Goal: Task Accomplishment & Management: Manage account settings

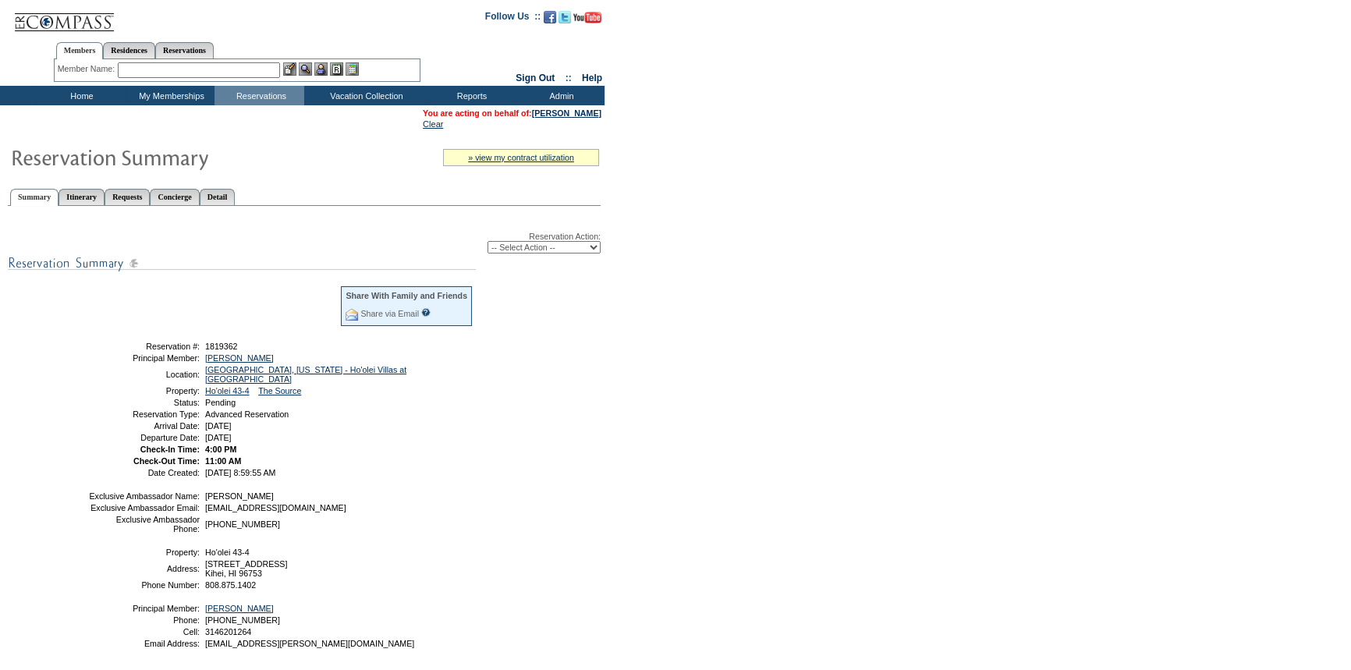
click at [516, 248] on select "-- Select Action -- Modify Reservation Dates Modify Reservation Cost Modify Occ…" at bounding box center [543, 247] width 113 height 12
select select "ConfirmRes"
click at [487, 242] on select "-- Select Action -- Modify Reservation Dates Modify Reservation Cost Modify Occ…" at bounding box center [543, 247] width 113 height 12
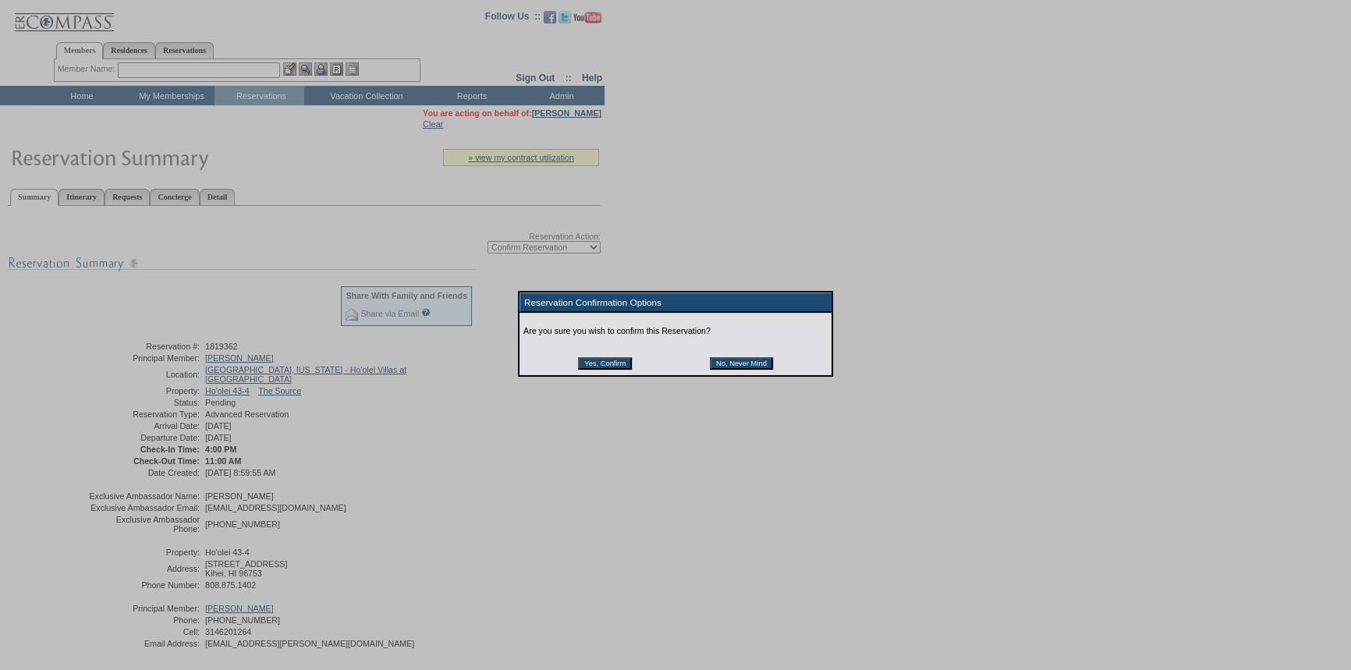
click at [601, 370] on input "Yes, Confirm" at bounding box center [605, 363] width 54 height 12
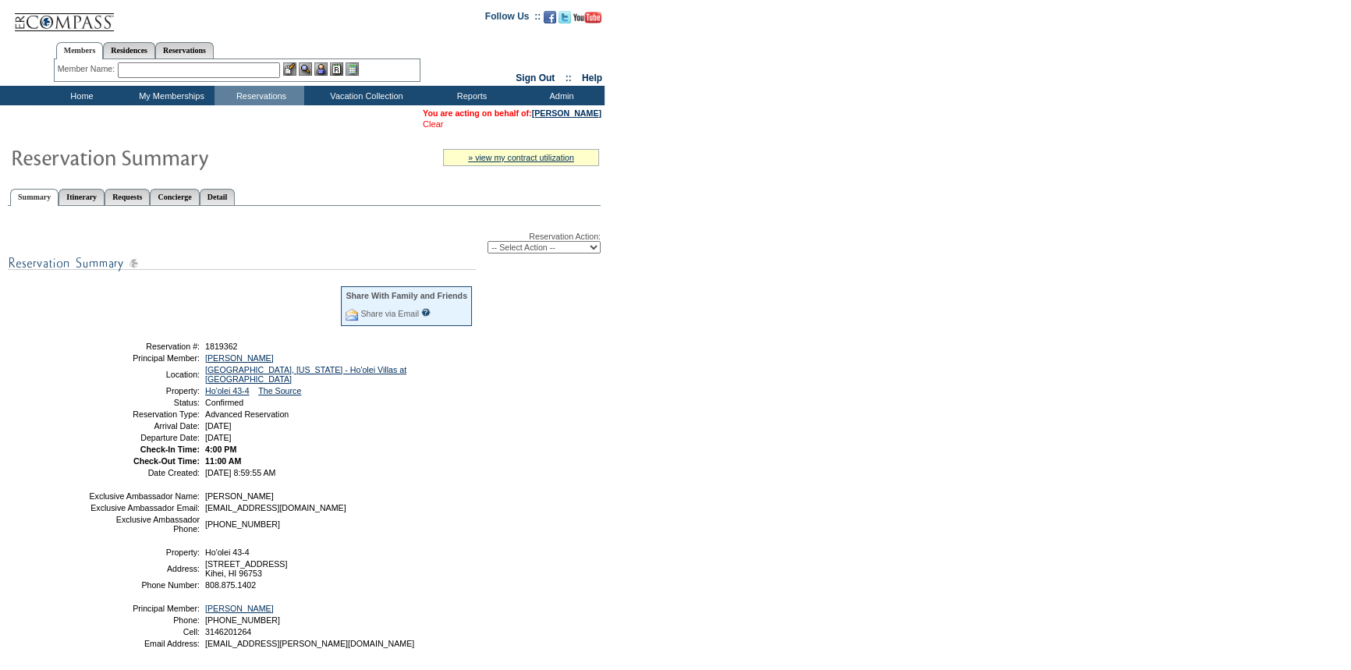
click at [435, 122] on link "Clear" at bounding box center [433, 123] width 20 height 9
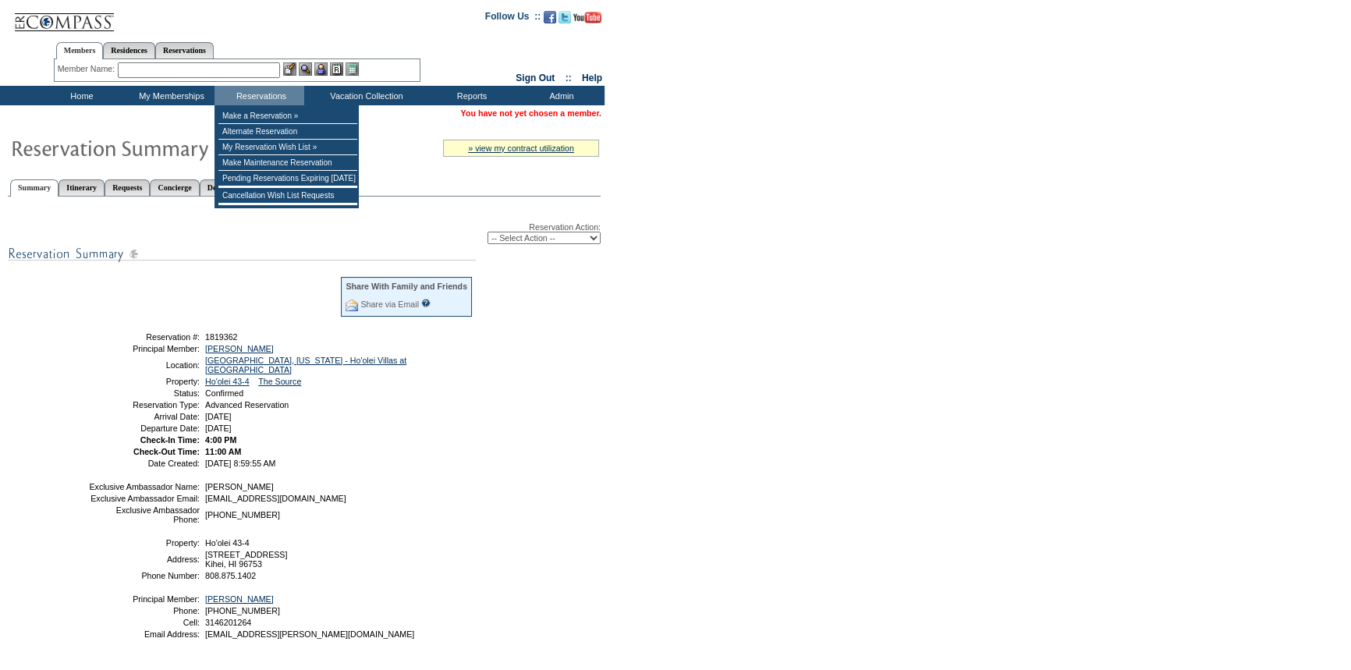
click at [239, 68] on input "text" at bounding box center [199, 70] width 162 height 16
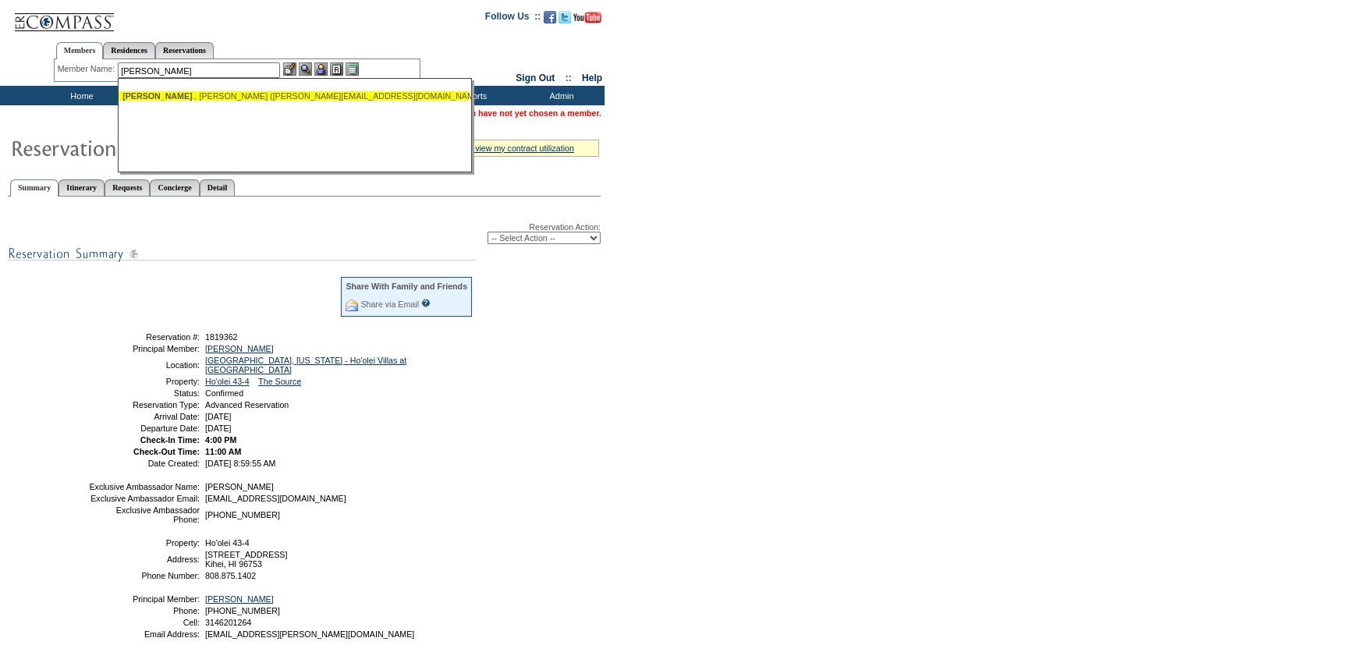
click at [229, 93] on div "Joyce Jr ., Jim (jim.joycejr@jjoyces.com)" at bounding box center [293, 95] width 343 height 9
type input "Joyce Jr., Jim (jim.joycejr@jjoyces.com)"
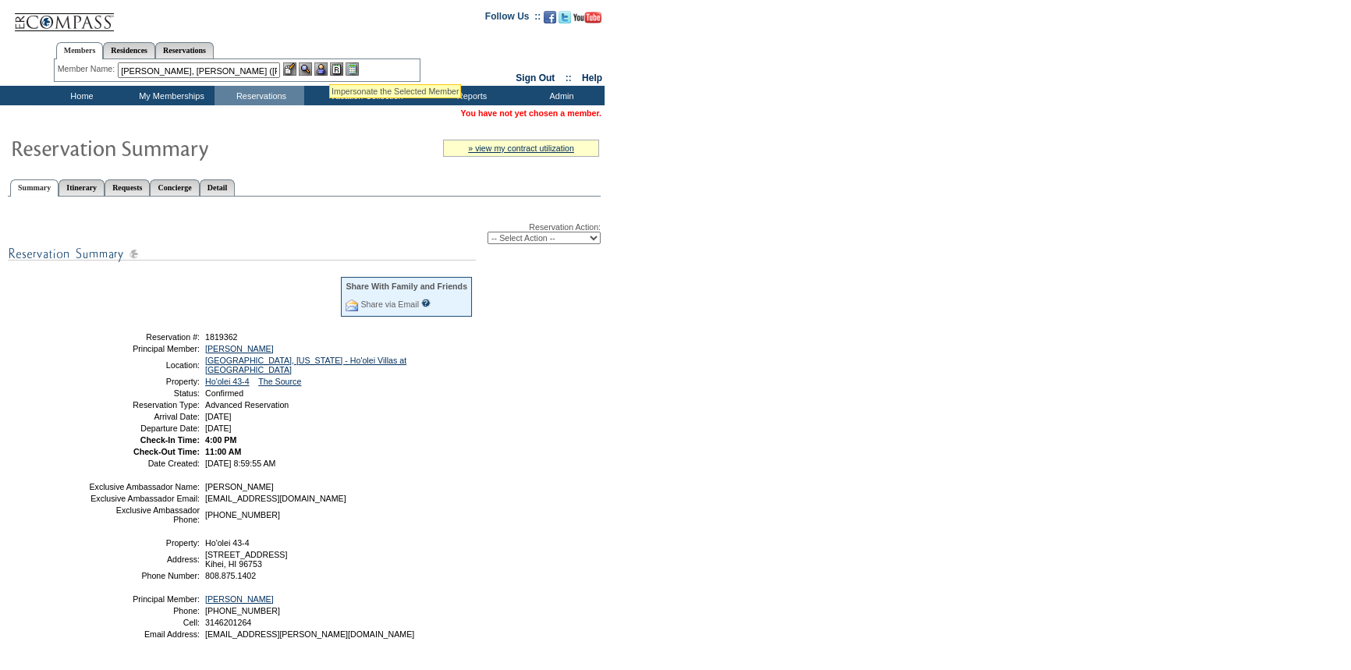
click at [327, 64] on img at bounding box center [320, 68] width 13 height 13
click at [311, 65] on img at bounding box center [305, 68] width 13 height 13
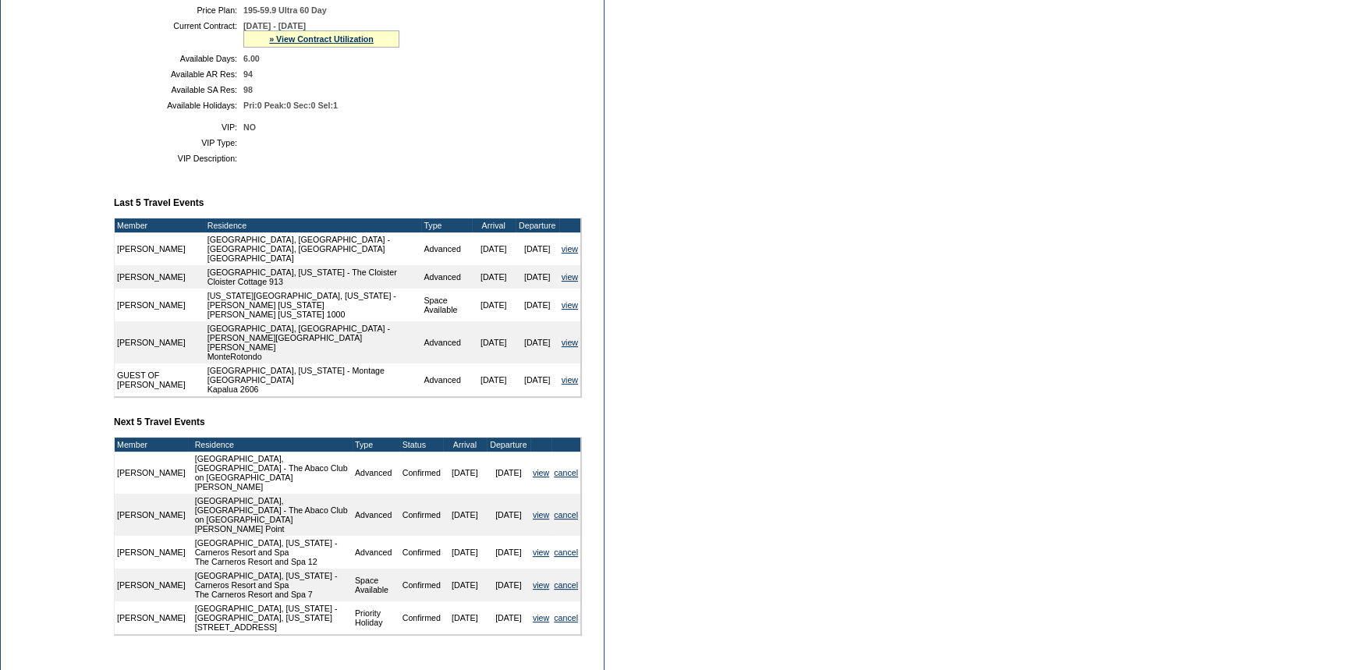
scroll to position [496, 0]
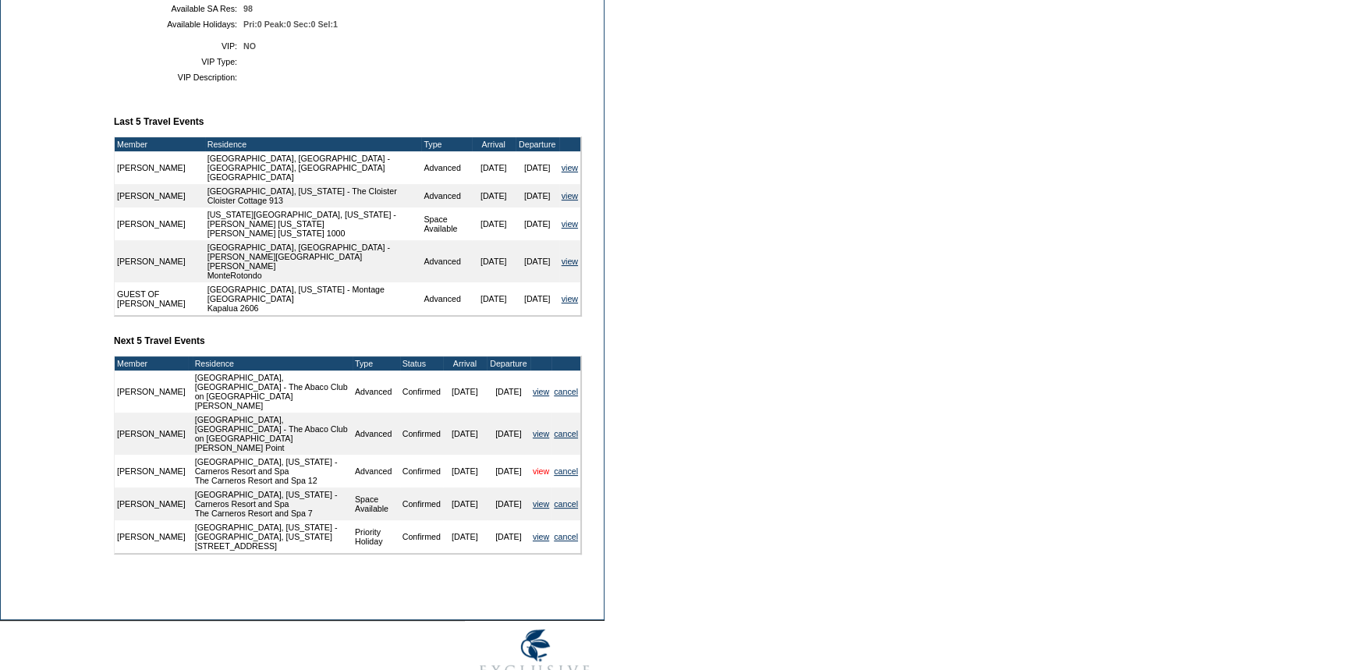
click at [536, 466] on link "view" at bounding box center [541, 470] width 16 height 9
